Goal: Communication & Community: Answer question/provide support

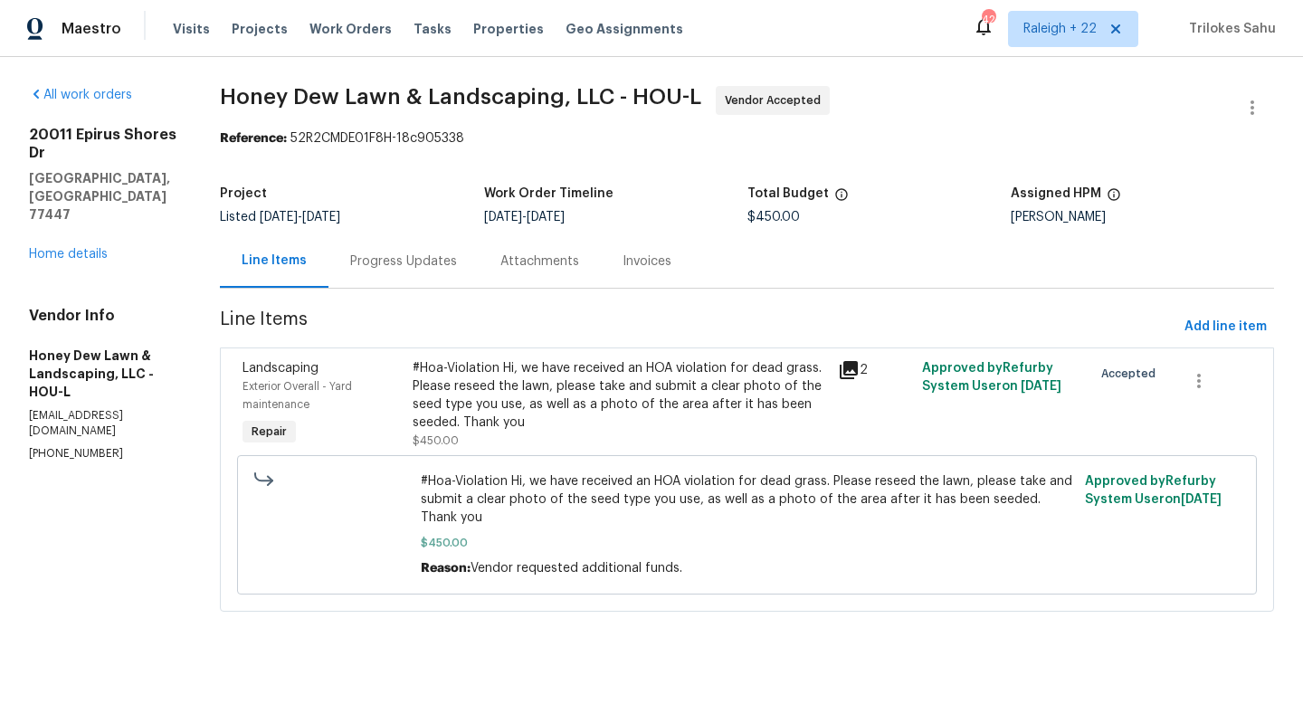
click at [471, 277] on div "Progress Updates" at bounding box center [404, 260] width 150 height 53
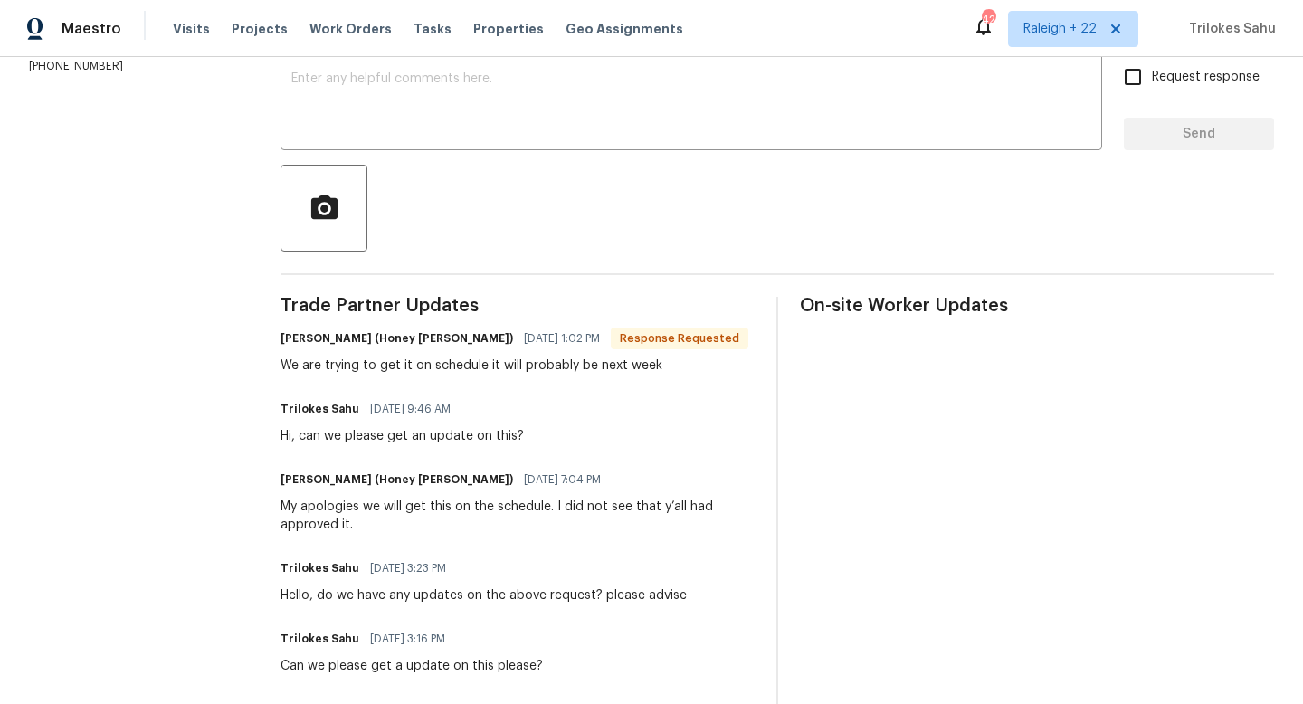
scroll to position [314, 0]
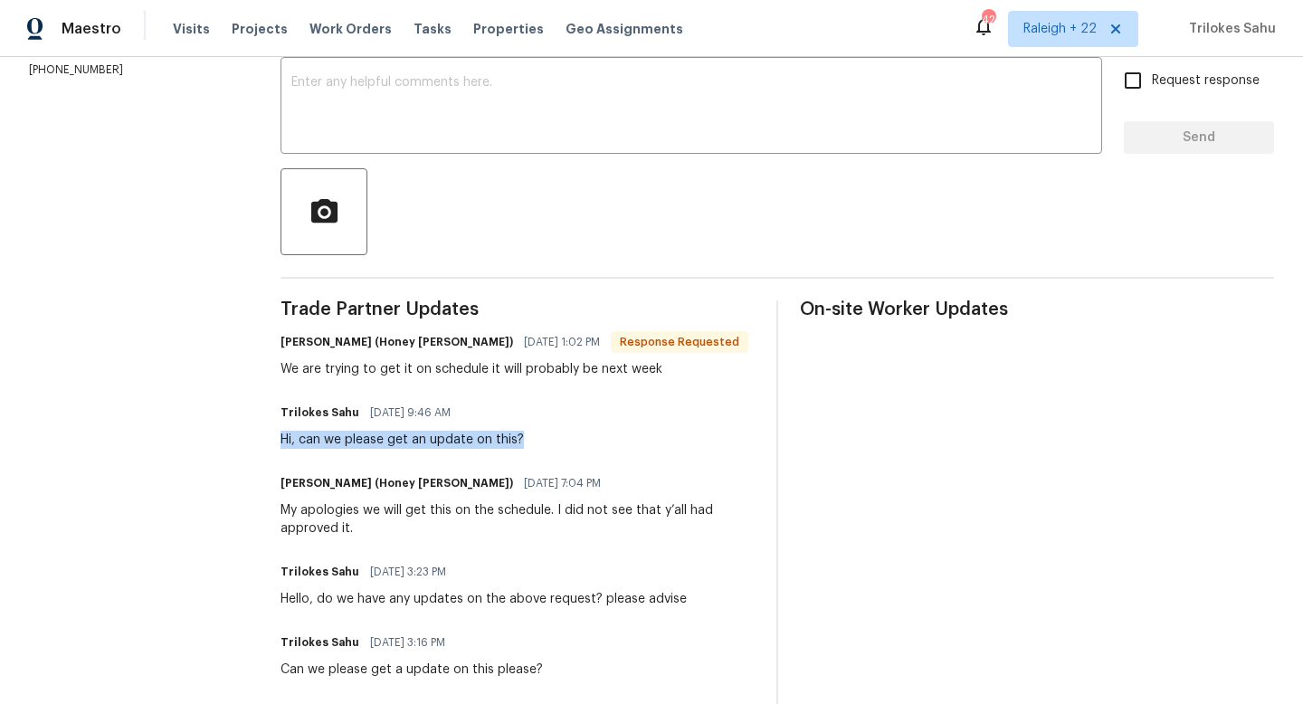
drag, startPoint x: 531, startPoint y: 438, endPoint x: 289, endPoint y: 440, distance: 242.5
click at [289, 440] on div "Trilokes Sahu [DATE] 9:46 AM Hi, can we please get an update on this?" at bounding box center [518, 424] width 474 height 49
copy div "Hi, can we please get an update on this?"
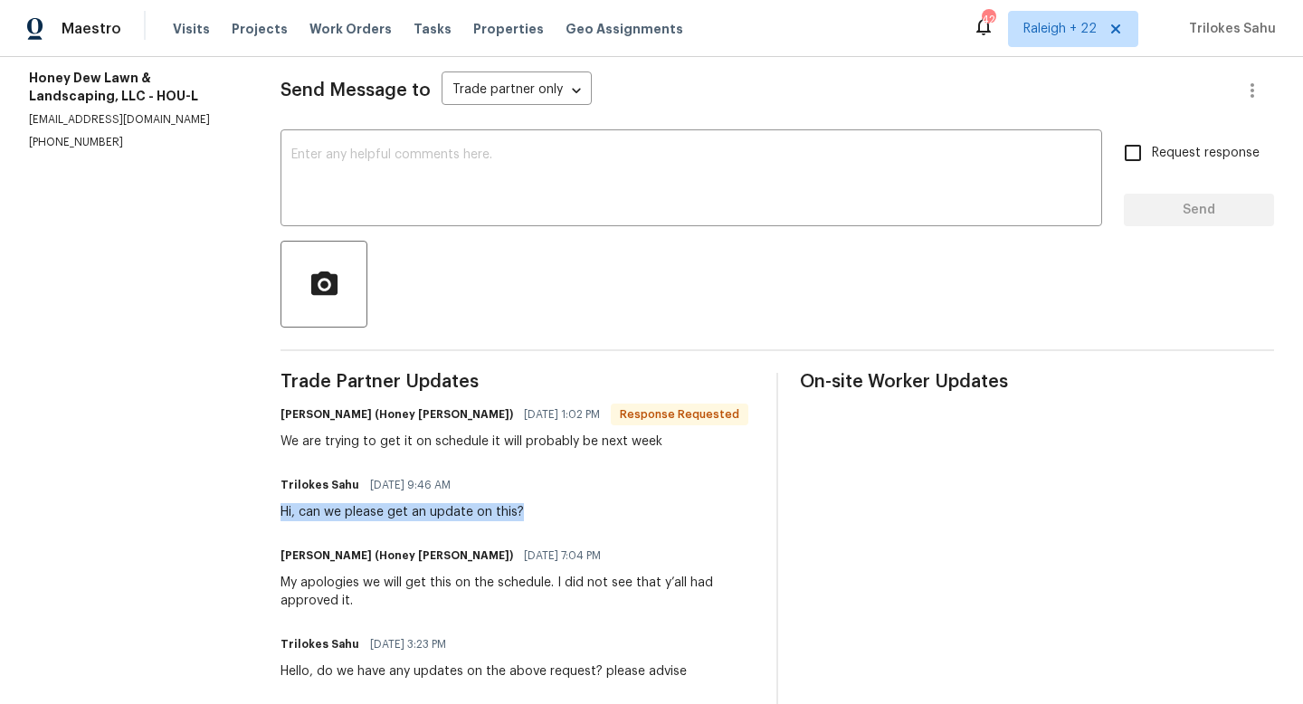
scroll to position [212, 0]
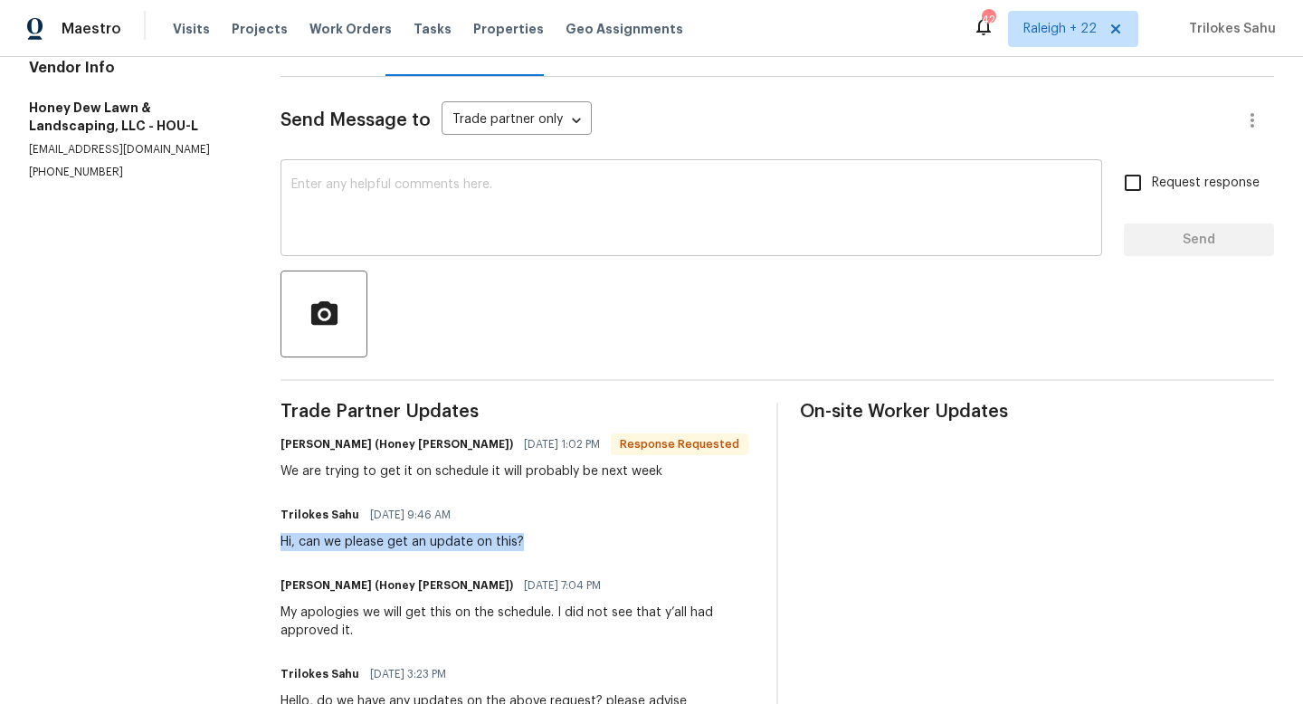
click at [452, 199] on textarea at bounding box center [691, 209] width 800 height 63
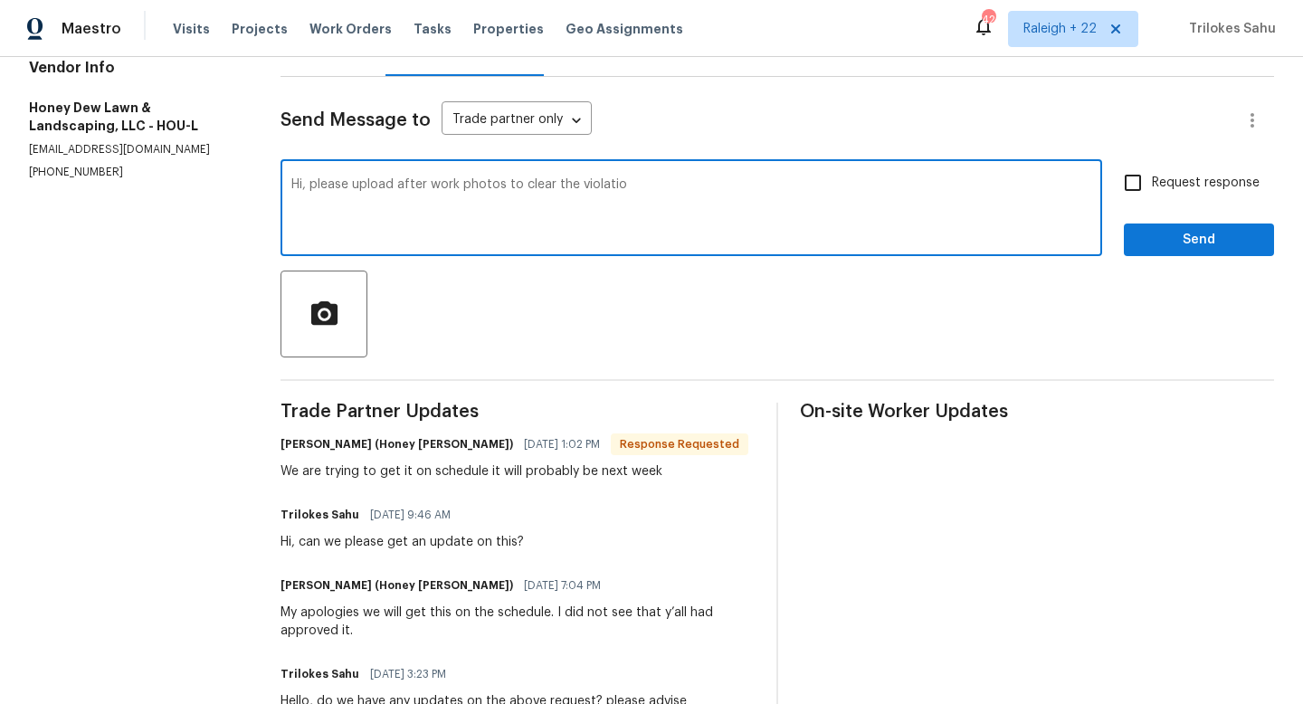
type textarea "Hi, please upload after work photos to clear the violation"
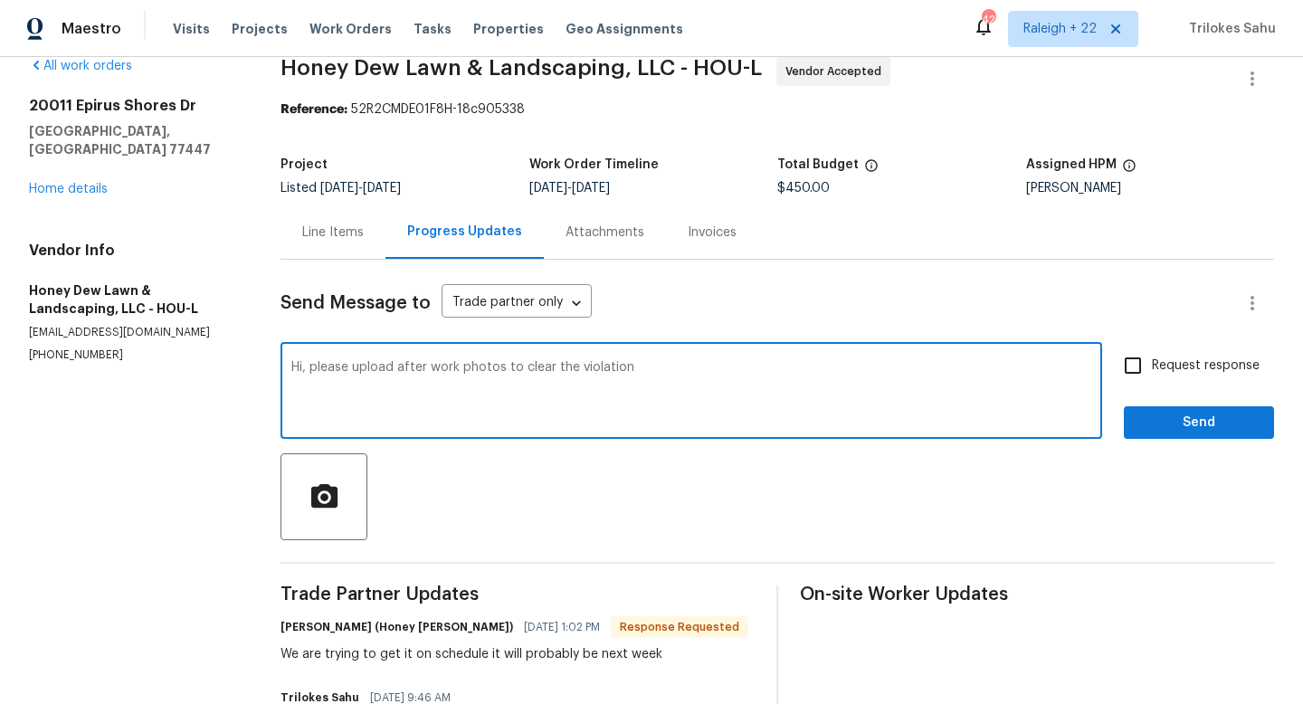
scroll to position [0, 0]
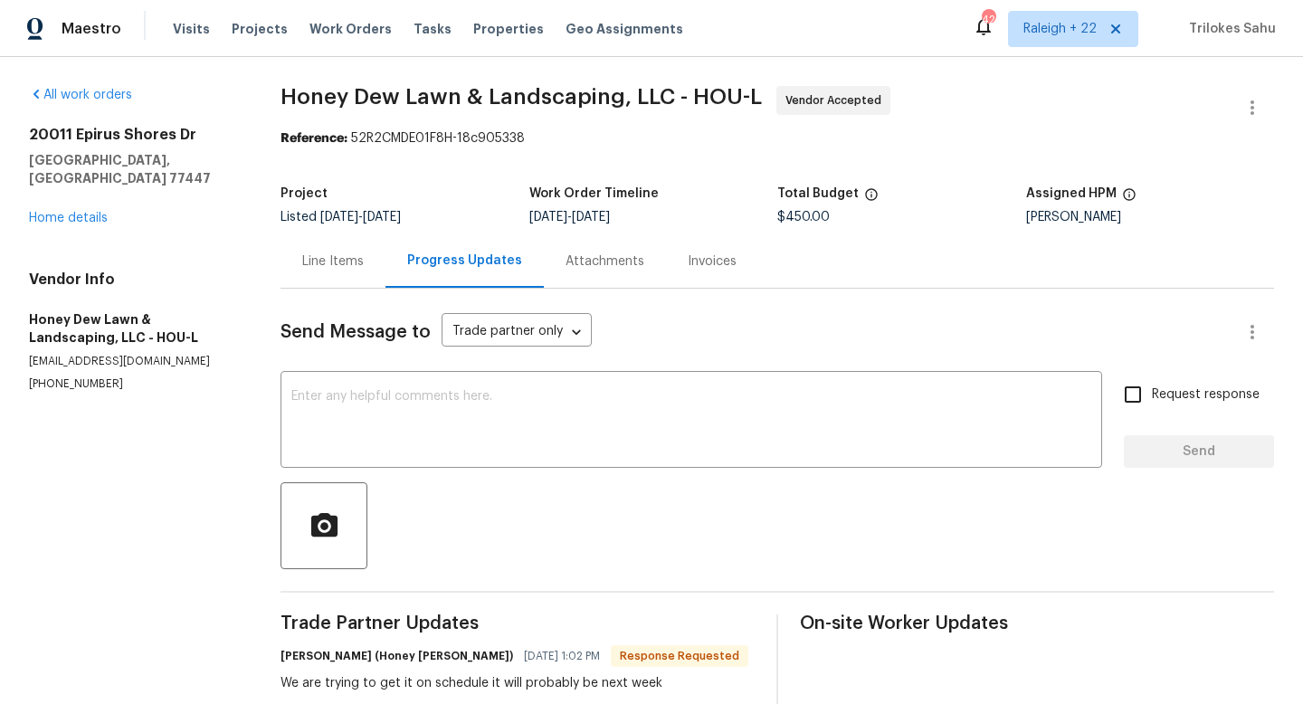
click at [336, 261] on div "Line Items" at bounding box center [333, 261] width 62 height 18
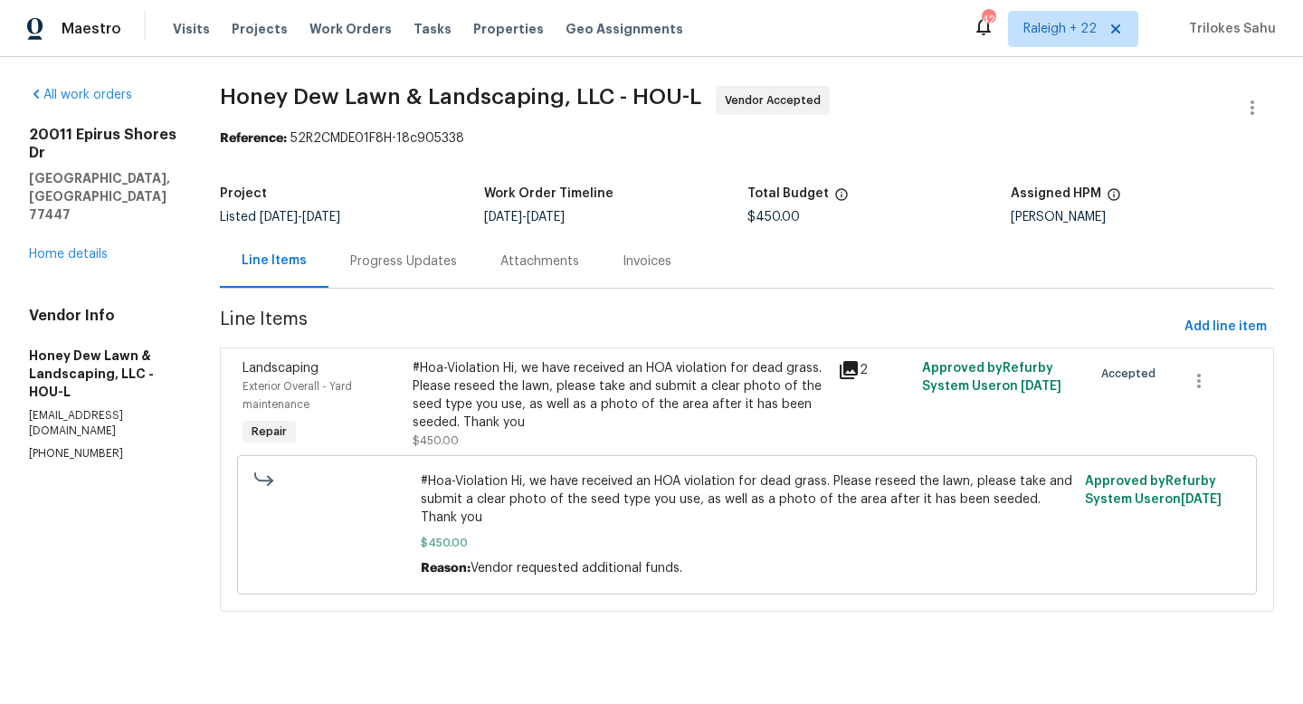
click at [533, 404] on div "#Hoa-Violation Hi, we have received an HOA violation for dead grass. Please res…" at bounding box center [620, 395] width 414 height 72
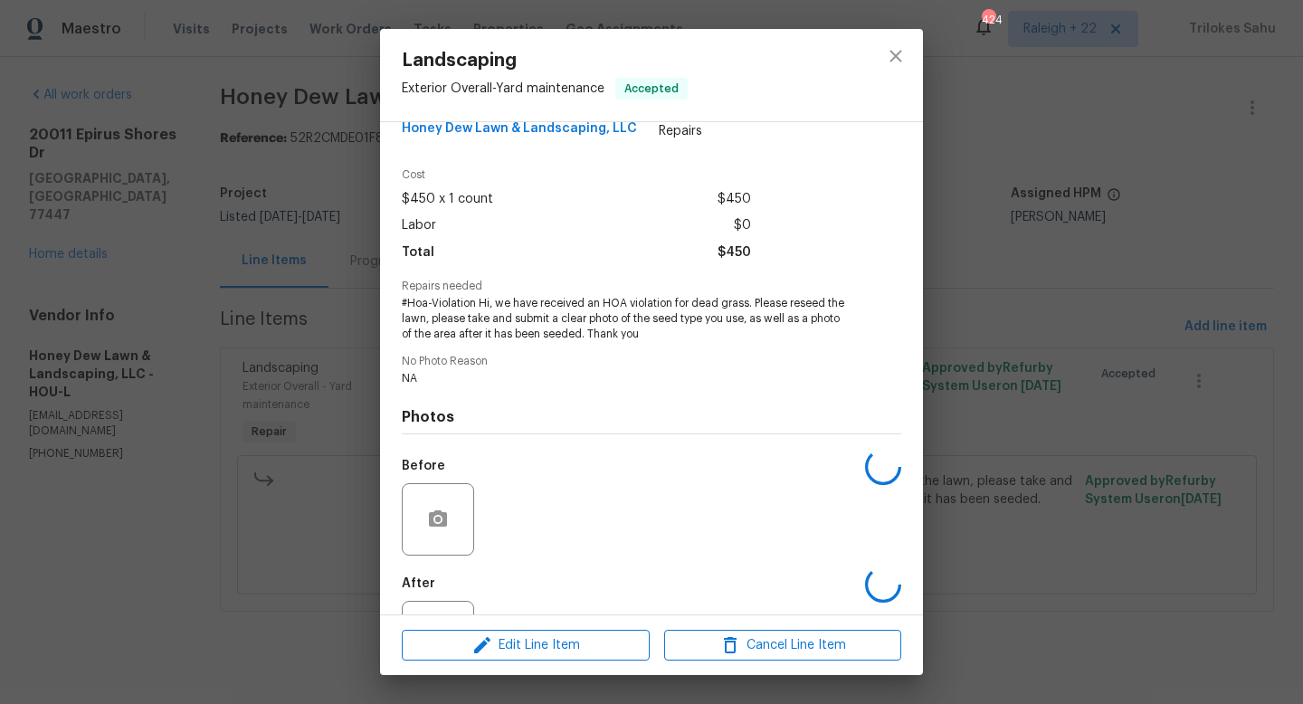
scroll to position [114, 0]
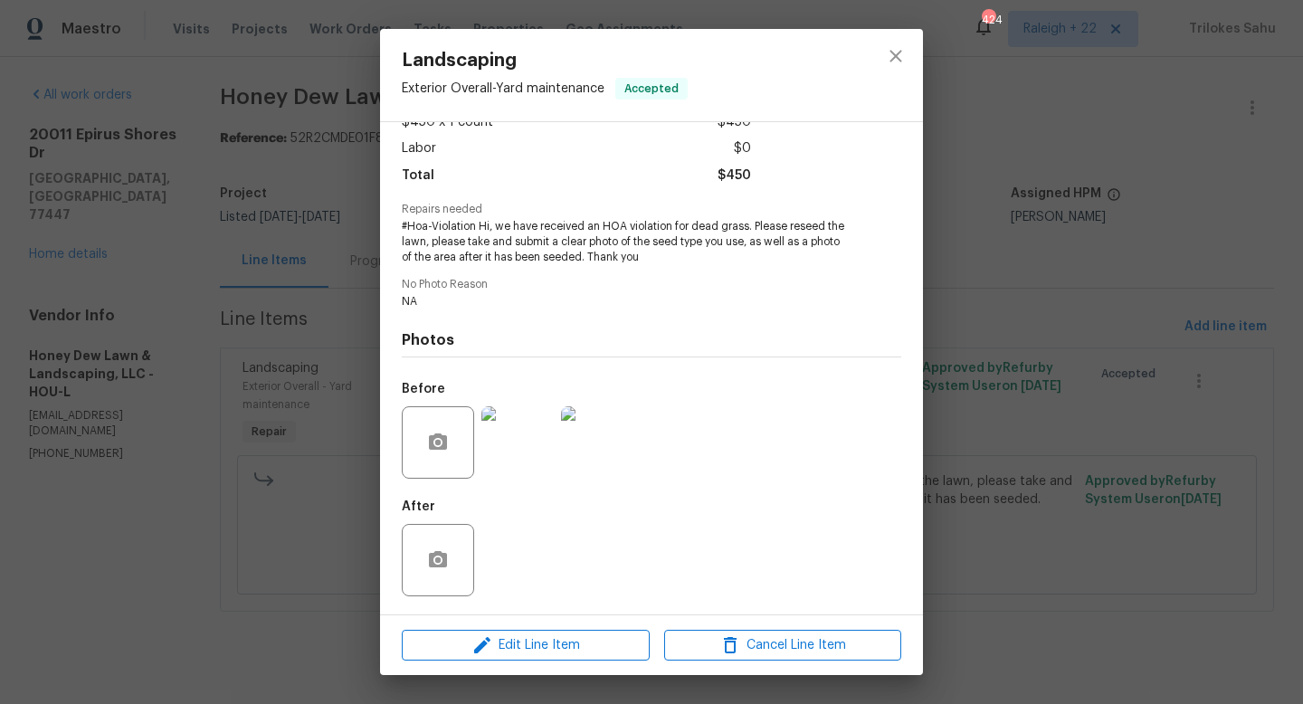
click at [494, 450] on img at bounding box center [517, 442] width 72 height 72
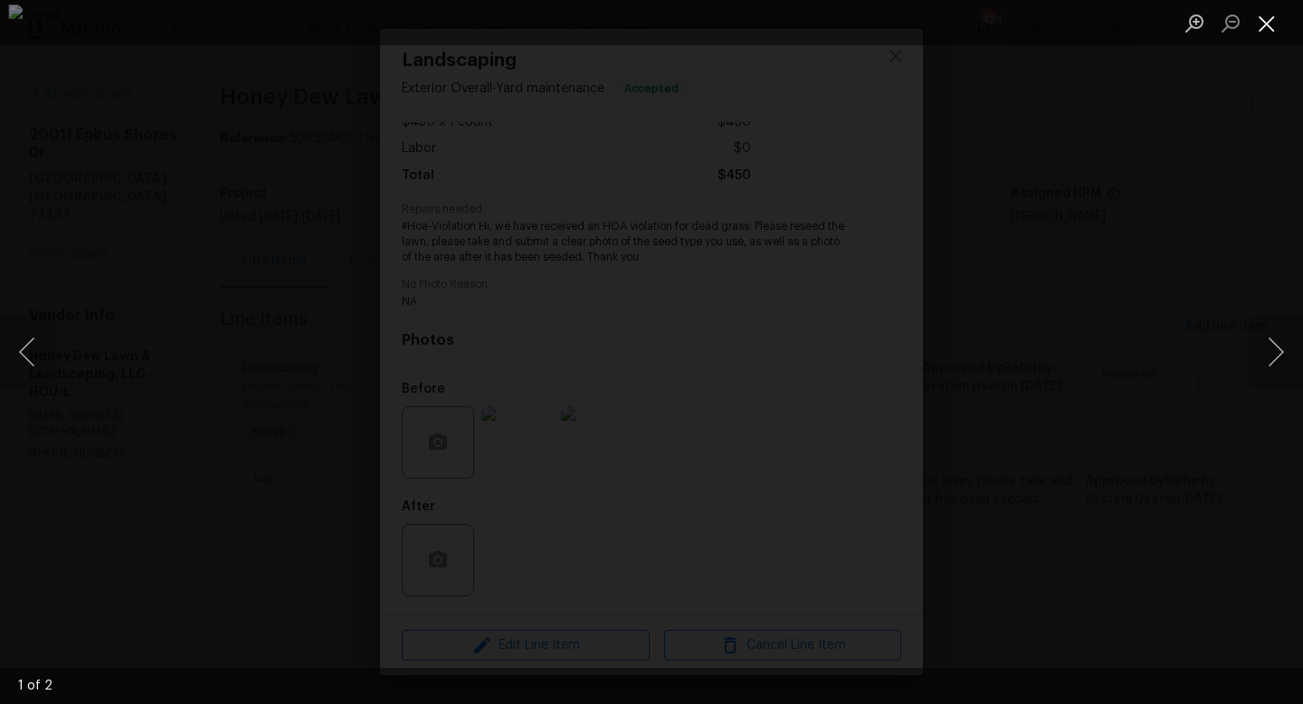
click at [1271, 38] on button "Close lightbox" at bounding box center [1267, 23] width 36 height 32
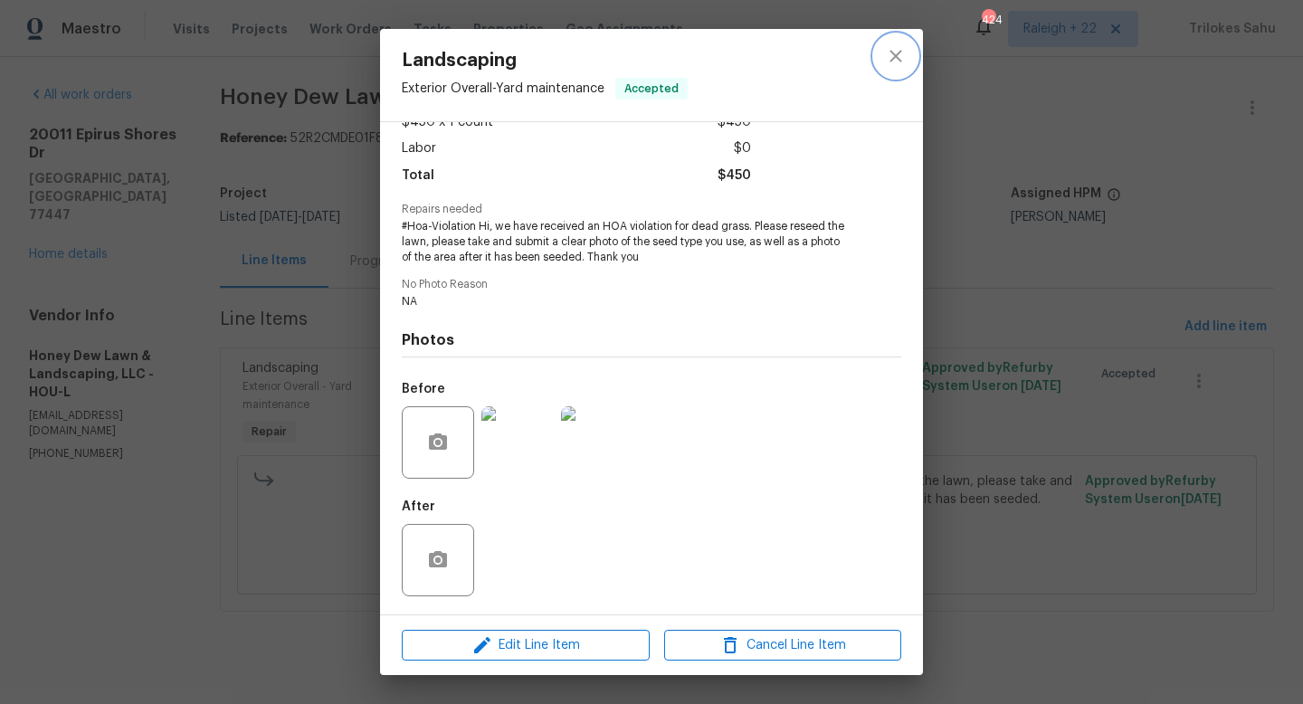
click at [906, 49] on icon "close" at bounding box center [896, 56] width 22 height 22
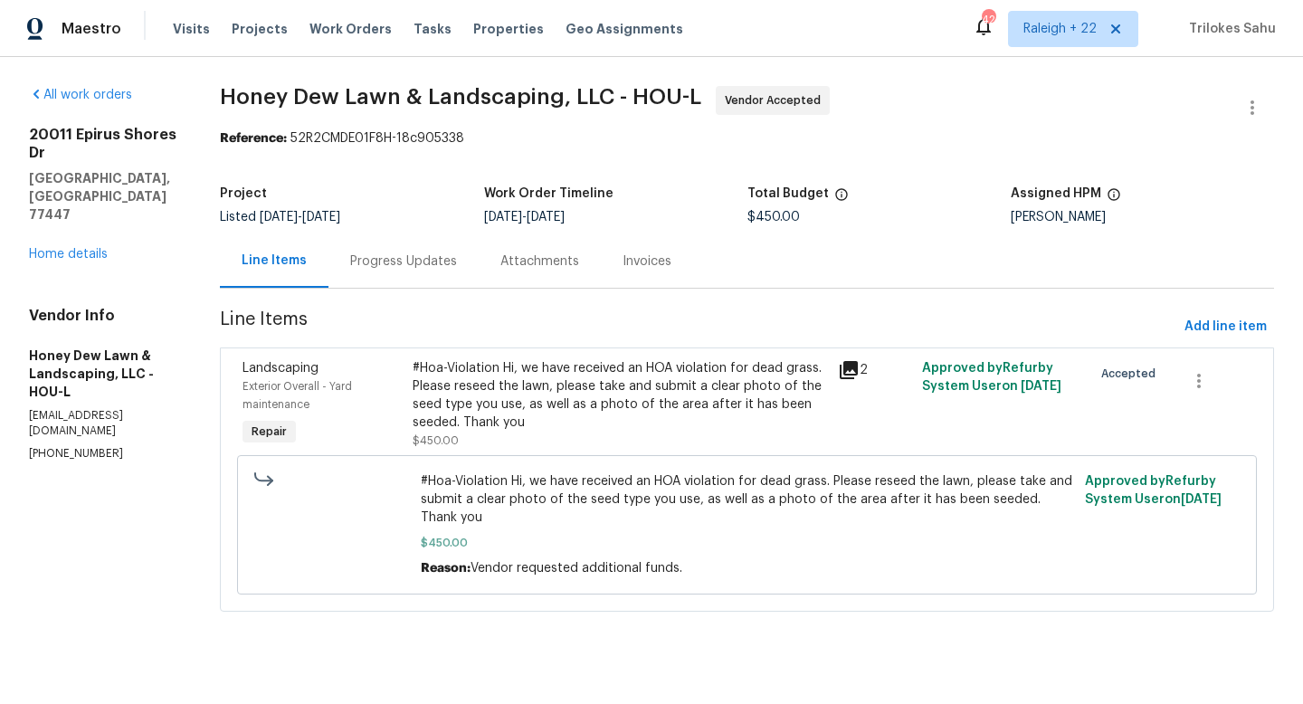
click at [447, 278] on div "Progress Updates" at bounding box center [404, 260] width 150 height 53
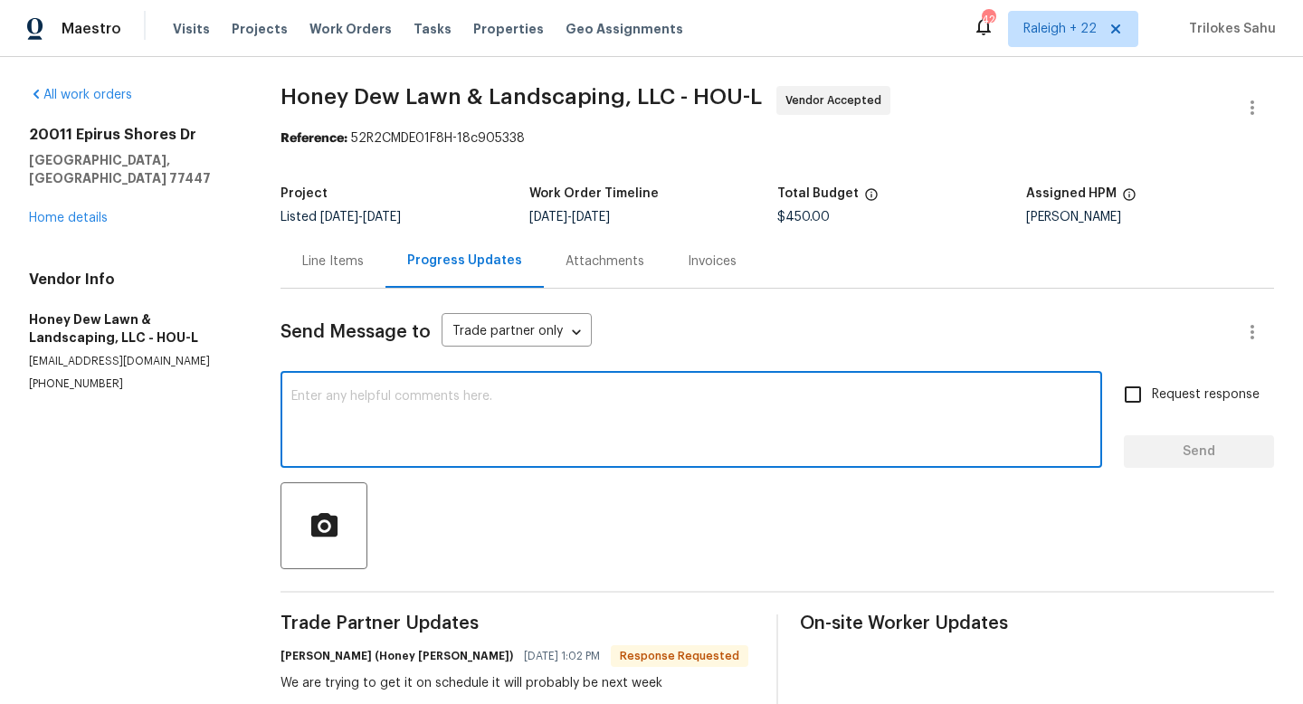
click at [455, 422] on textarea at bounding box center [691, 421] width 800 height 63
paste textarea "Hi, please upload after work photos to clear the violation"
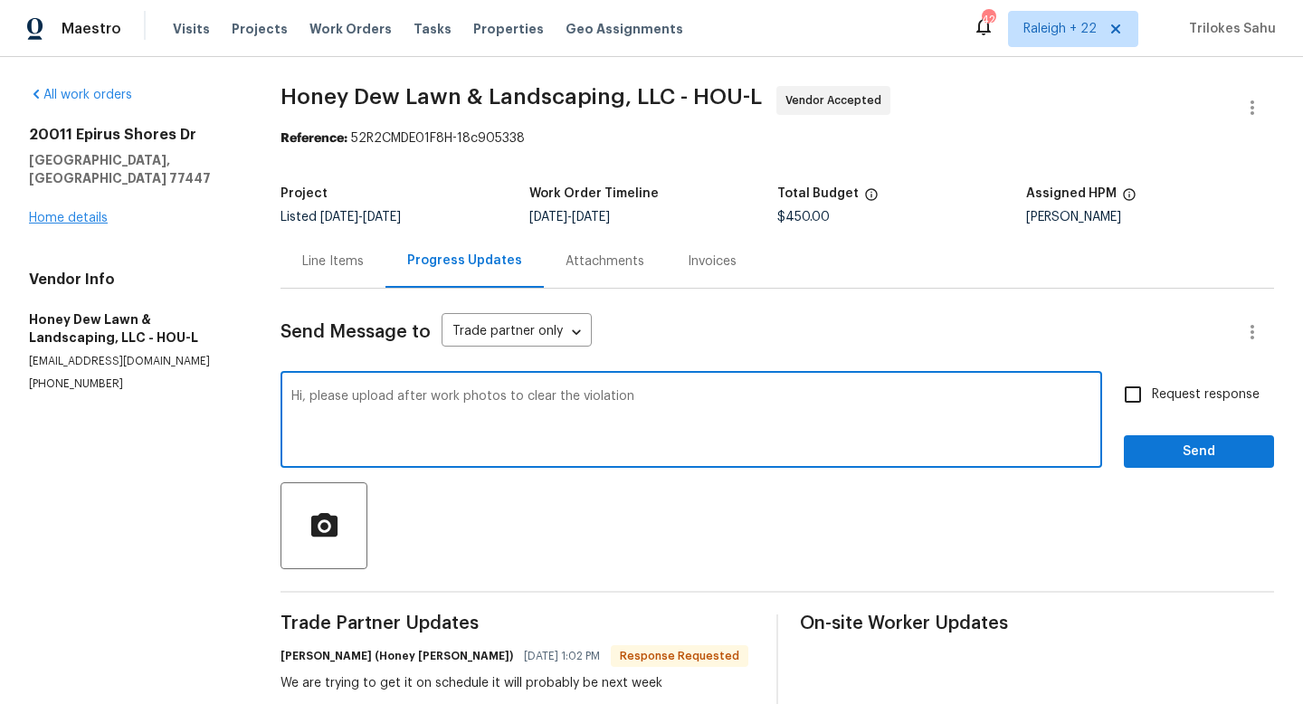
type textarea "Hi, please upload after work photos to clear the violation"
click at [71, 212] on link "Home details" at bounding box center [68, 218] width 79 height 13
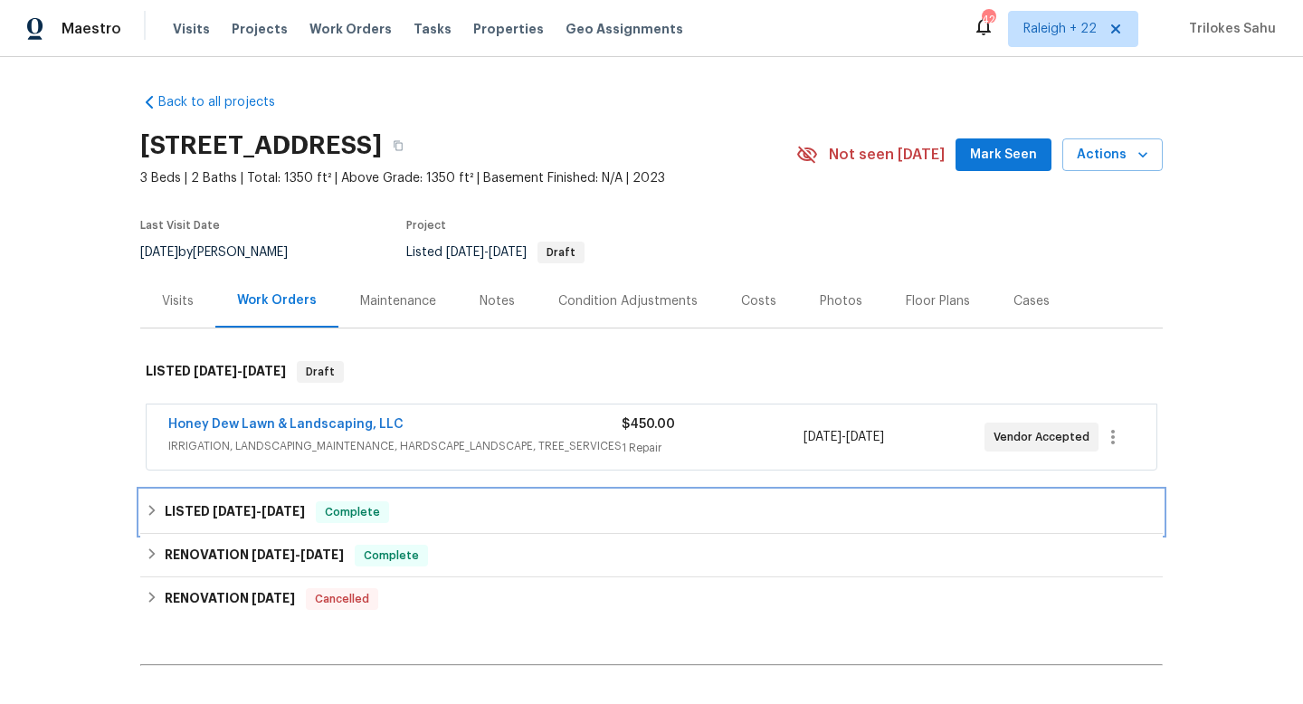
click at [148, 507] on icon at bounding box center [152, 510] width 13 height 13
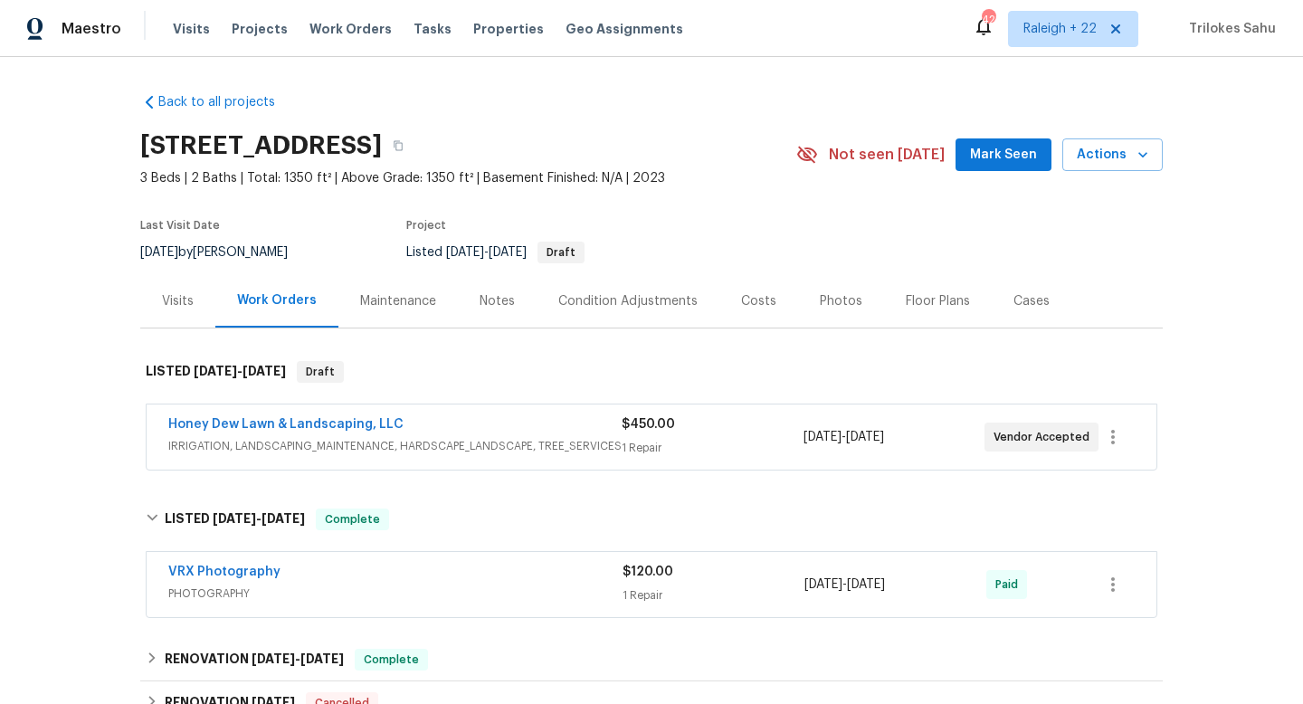
click at [181, 452] on span "IRRIGATION, LANDSCAPING_MAINTENANCE, HARDSCAPE_LANDSCAPE, TREE_SERVICES" at bounding box center [394, 446] width 453 height 18
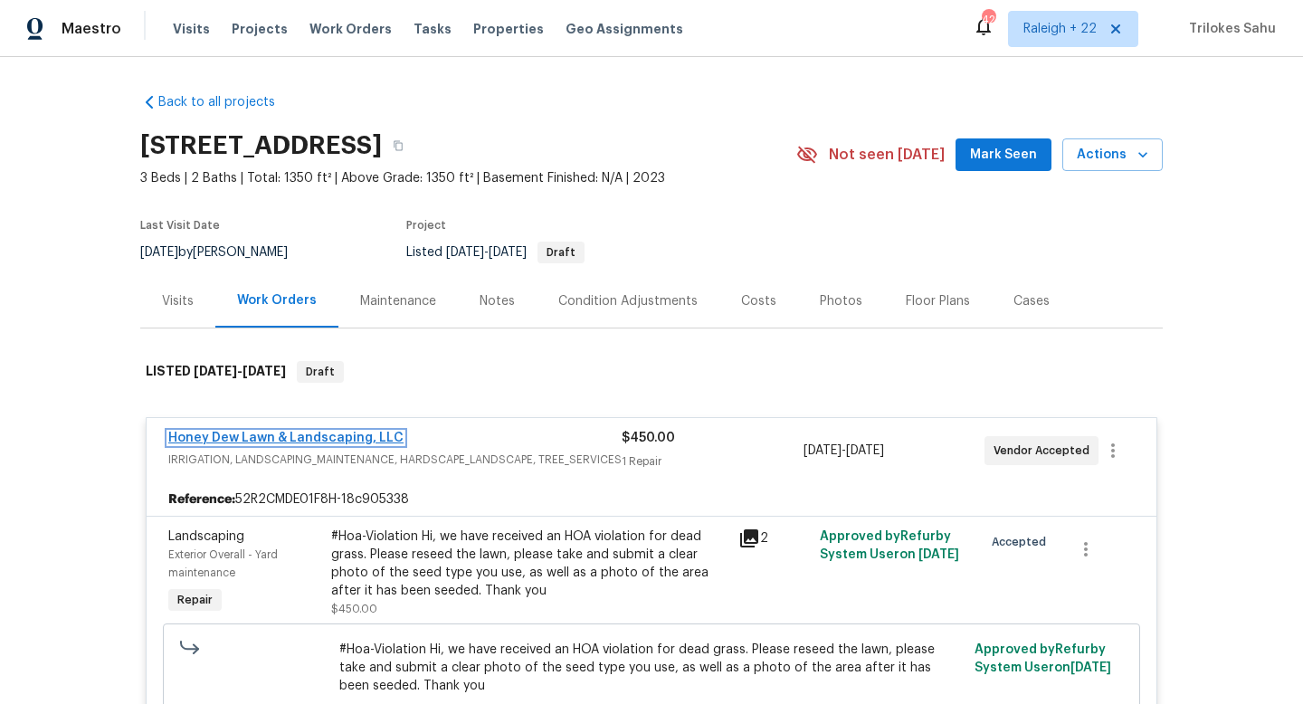
click at [213, 443] on link "Honey Dew Lawn & Landscaping, LLC" at bounding box center [285, 438] width 235 height 13
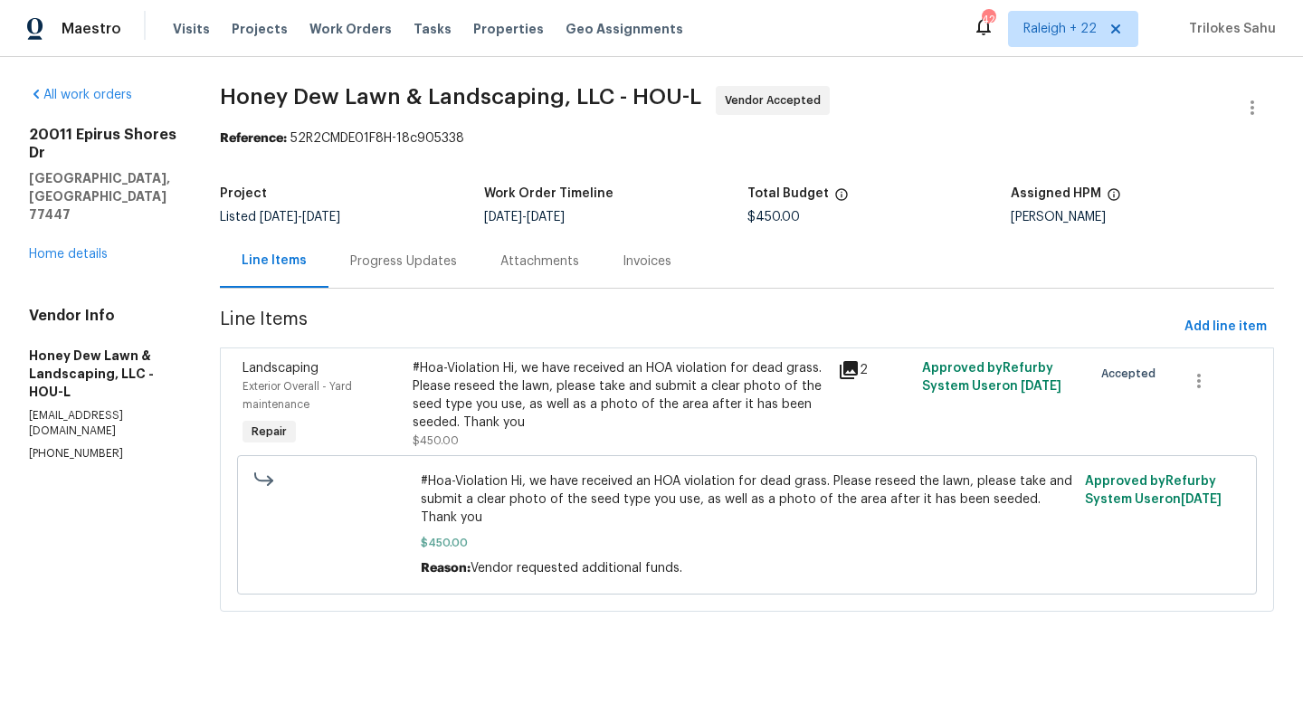
click at [457, 266] on div "Progress Updates" at bounding box center [403, 261] width 107 height 18
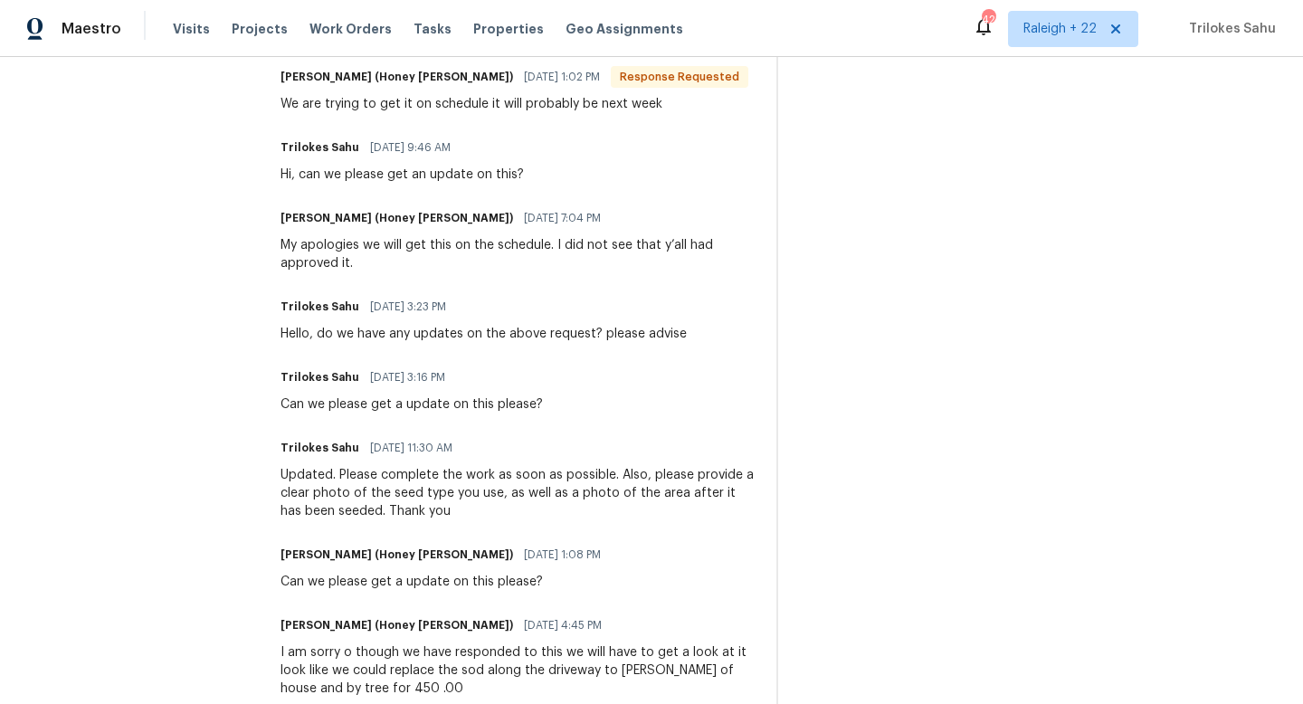
scroll to position [633, 0]
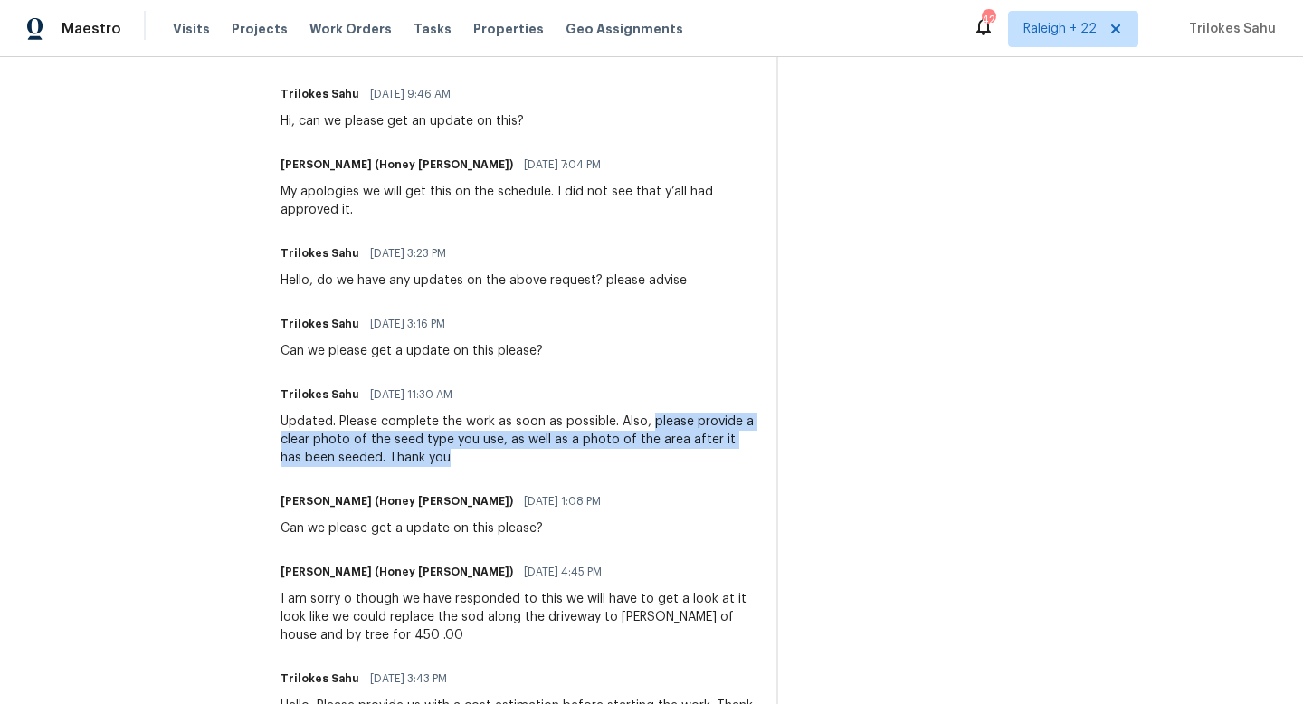
drag, startPoint x: 654, startPoint y: 420, endPoint x: 470, endPoint y: 471, distance: 191.4
click at [470, 471] on div "Trade Partner Updates [PERSON_NAME] (Honey [PERSON_NAME]) [DATE] 1:02 PM Respon…" at bounding box center [518, 638] width 474 height 1312
copy div "please provide a clear photo of the seed type you use, as well as a photo of th…"
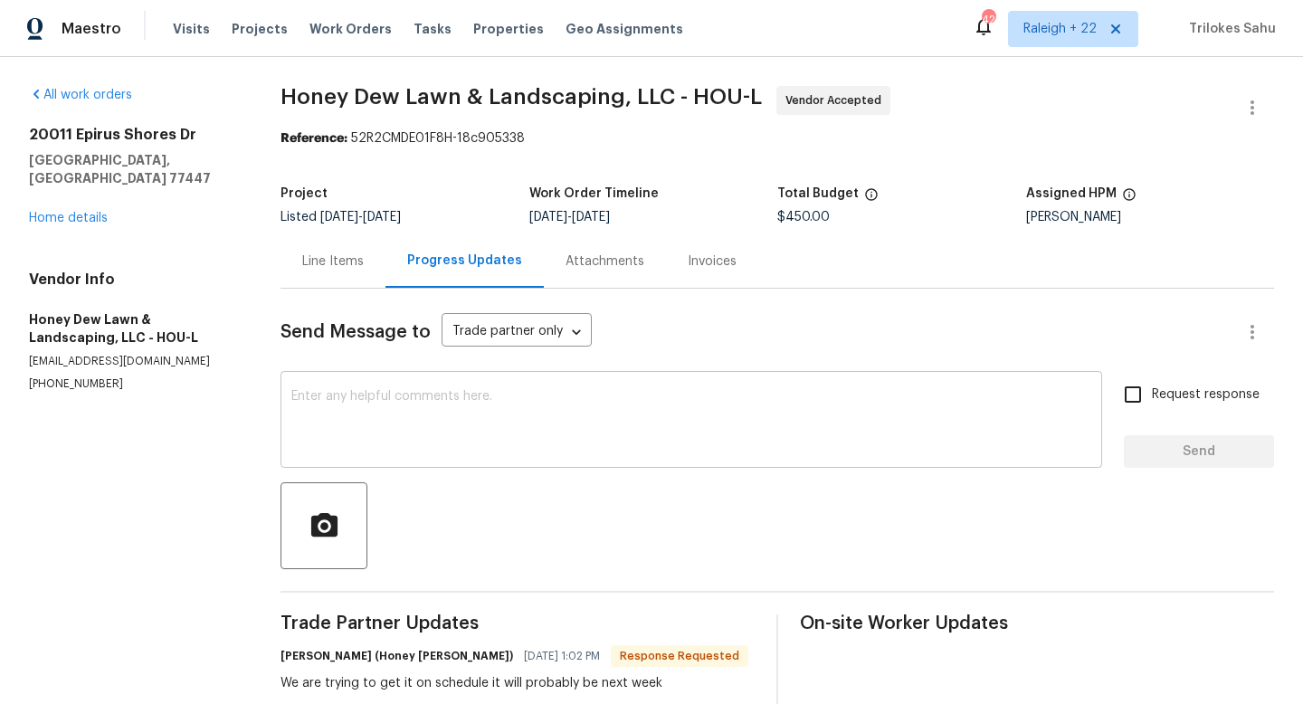
click at [373, 398] on textarea at bounding box center [691, 421] width 800 height 63
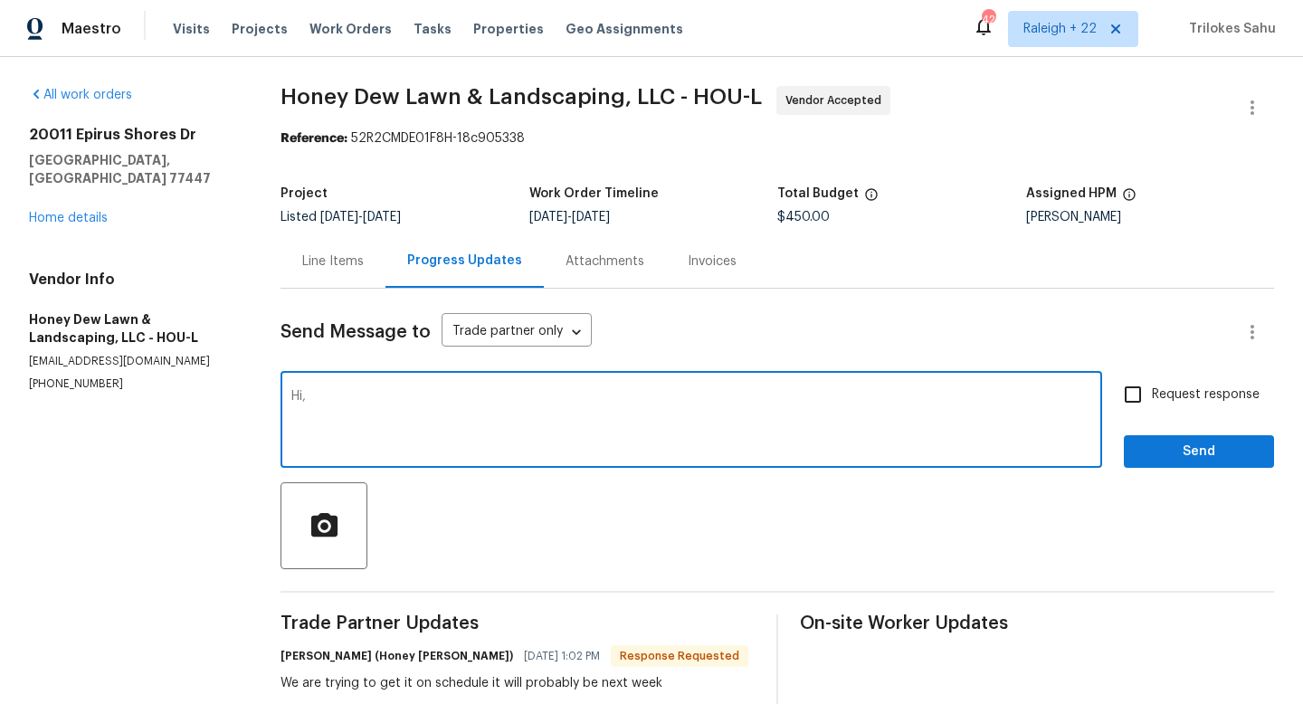
paste textarea "please provide a clear photo of the seed type you use, as well as a photo of th…"
type textarea "Hi, please provide a clear photo of the seed type you use, as well as a photo o…"
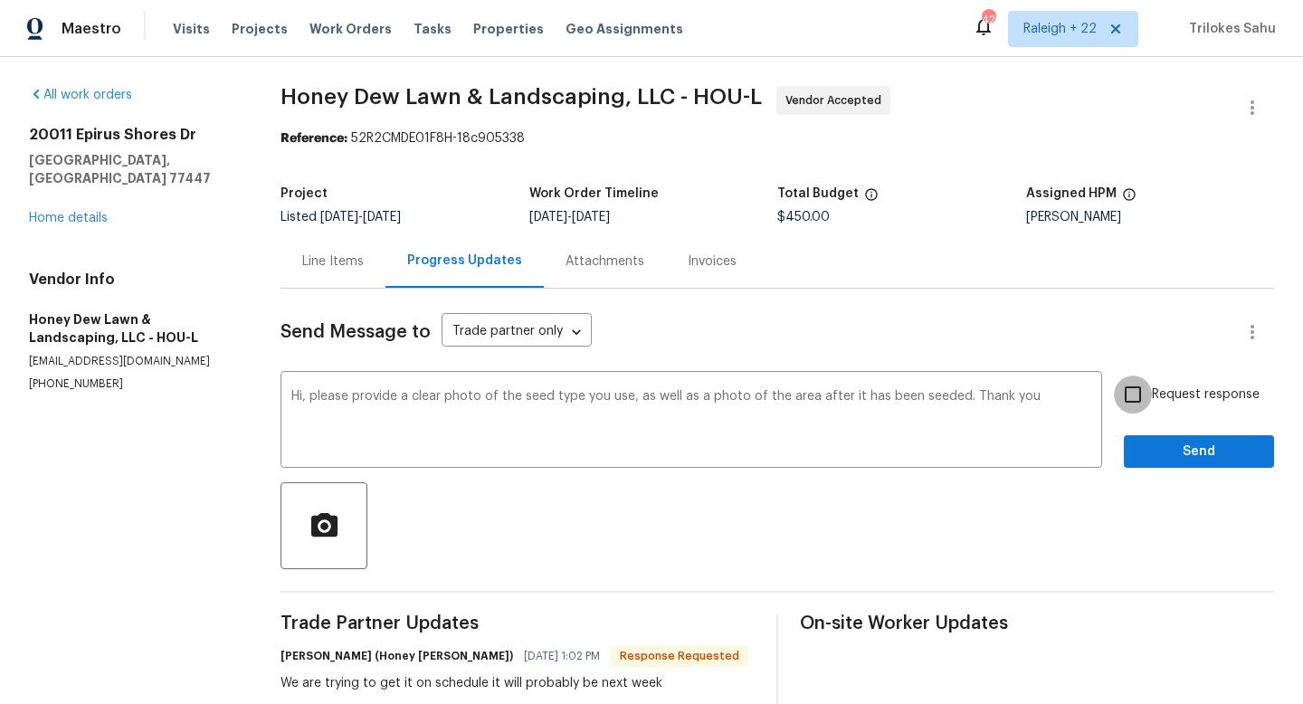
click at [1139, 393] on input "Request response" at bounding box center [1133, 395] width 38 height 38
checkbox input "true"
click at [1136, 449] on button "Send" at bounding box center [1199, 451] width 150 height 33
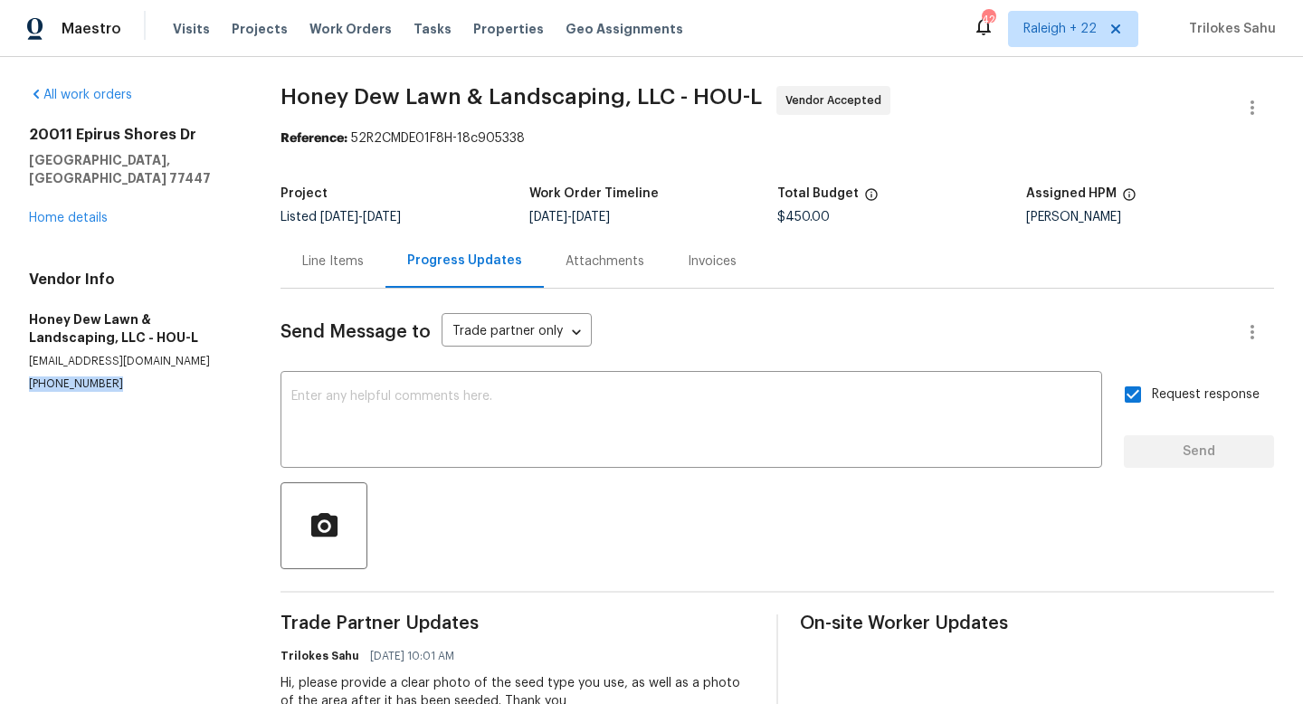
drag, startPoint x: 105, startPoint y: 367, endPoint x: 24, endPoint y: 365, distance: 81.5
copy p "[PHONE_NUMBER]"
